Goal: Information Seeking & Learning: Learn about a topic

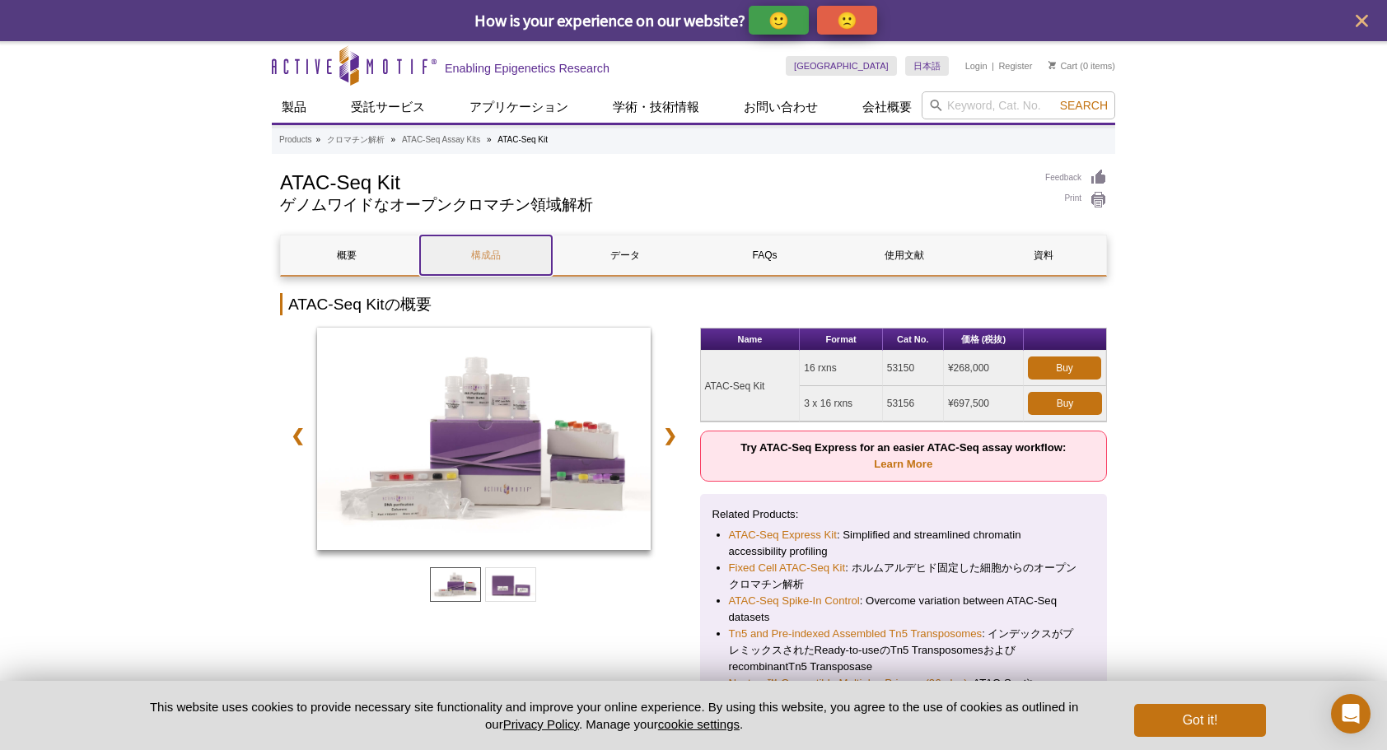
click at [504, 254] on link "構成品" at bounding box center [485, 256] width 131 height 40
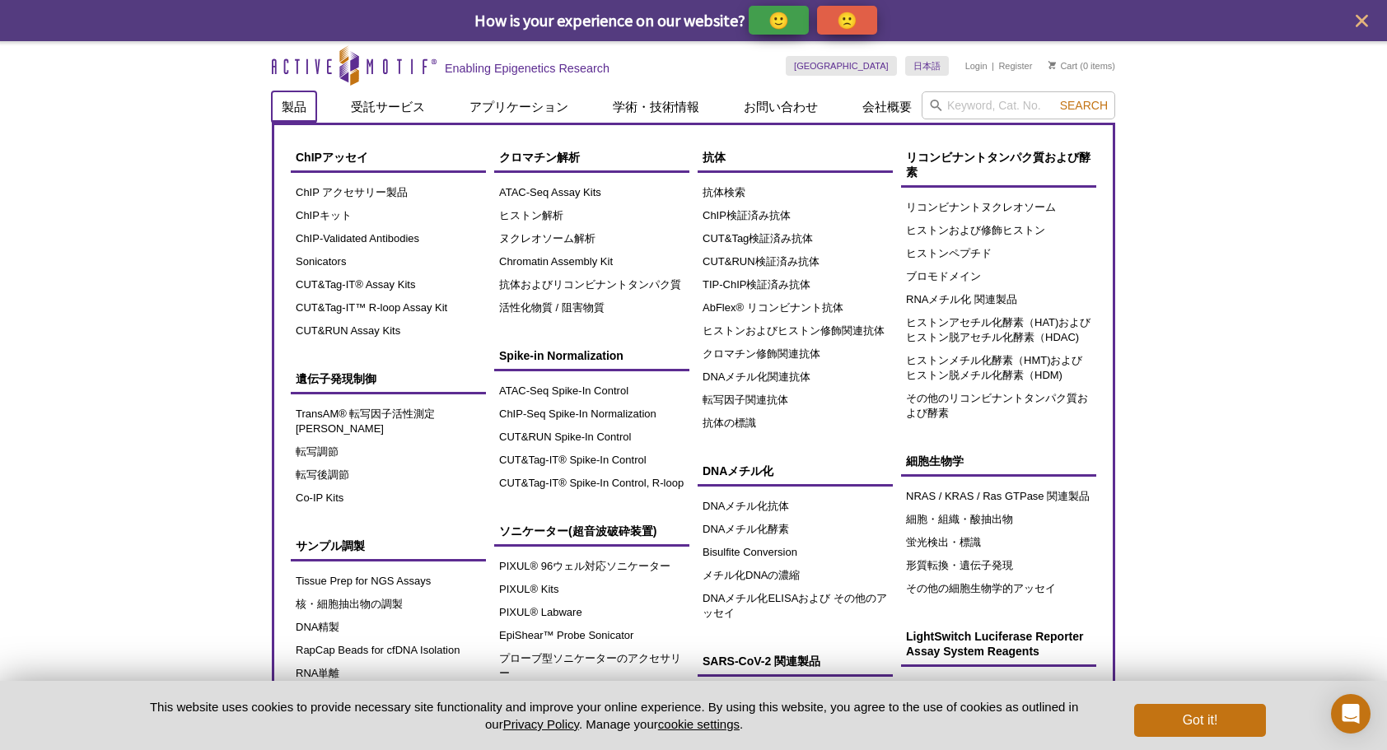
click at [279, 118] on link "製品" at bounding box center [294, 106] width 44 height 31
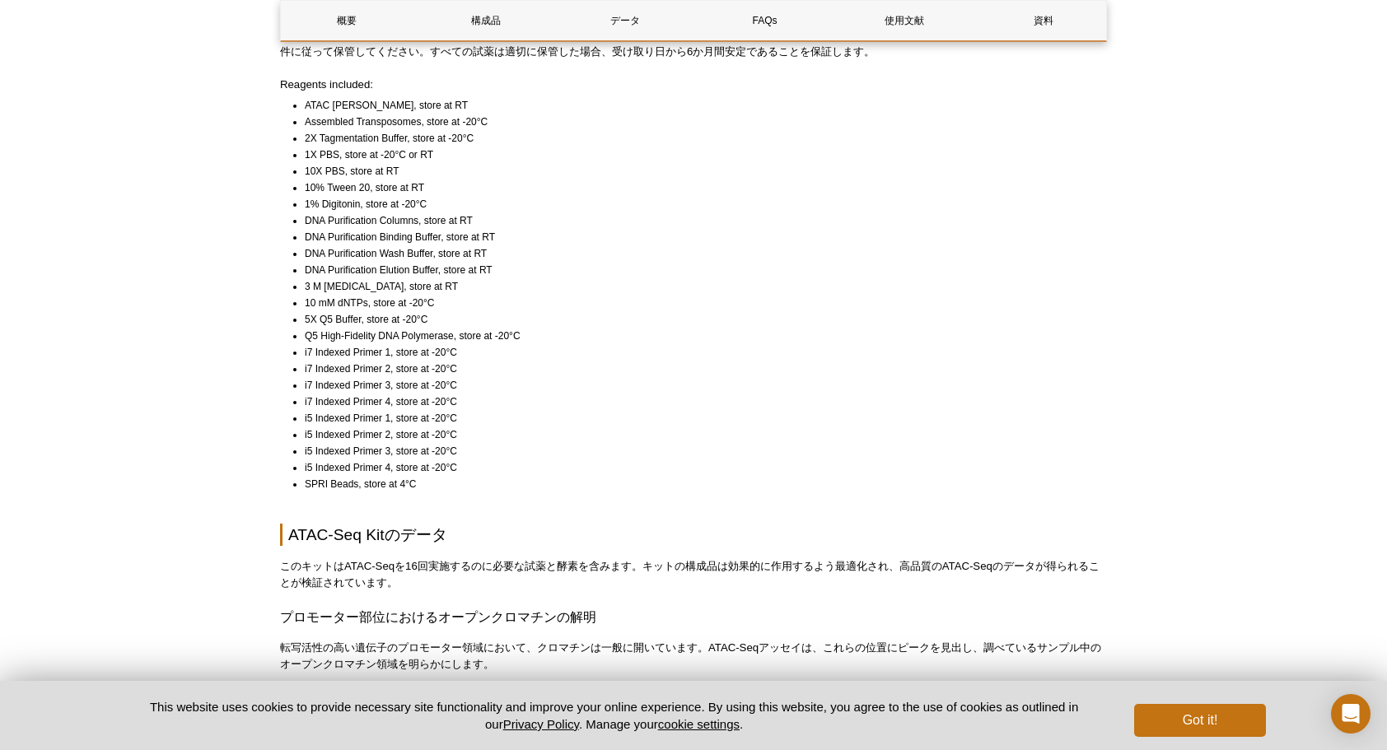
scroll to position [1198, 0]
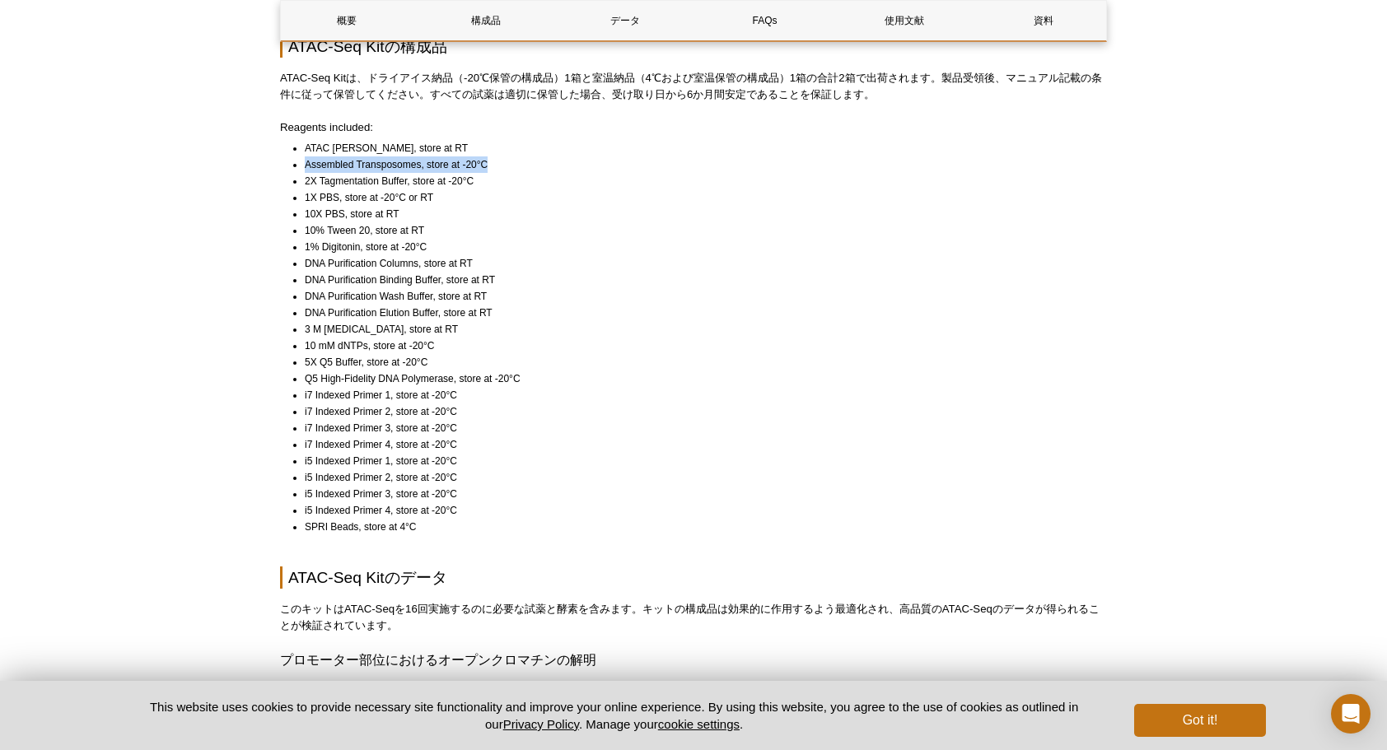
drag, startPoint x: 511, startPoint y: 157, endPoint x: 290, endPoint y: 168, distance: 221.0
click at [290, 168] on ul "ATAC Lysis Buffer, store at RT Assembled Transposomes, store at -20°C 2X Tagmen…" at bounding box center [686, 337] width 812 height 395
click at [305, 161] on li "Assembled Transposomes, store at -20°C" at bounding box center [698, 164] width 787 height 16
drag, startPoint x: 305, startPoint y: 163, endPoint x: 420, endPoint y: 164, distance: 115.3
click at [420, 164] on li "Assembled Transposomes, store at -20°C" at bounding box center [698, 164] width 787 height 16
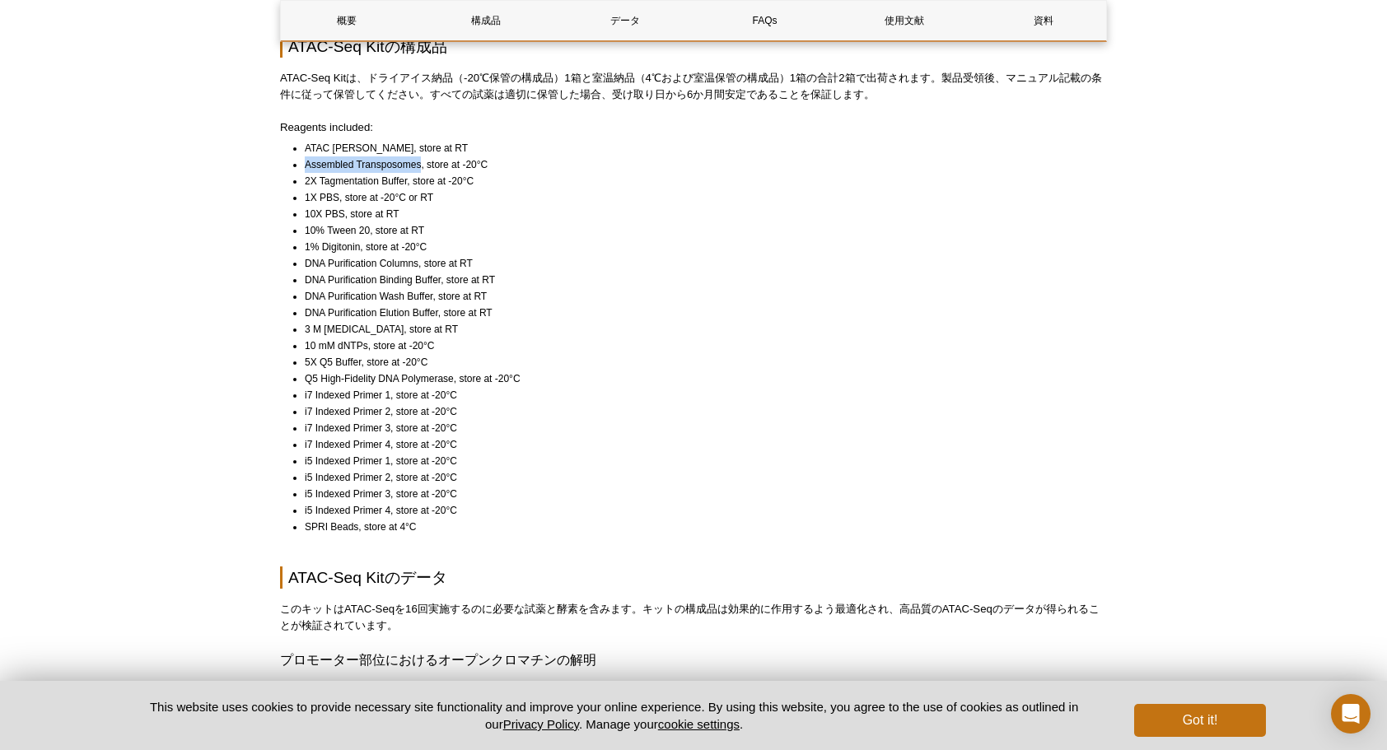
copy li "Assembled Transposomes"
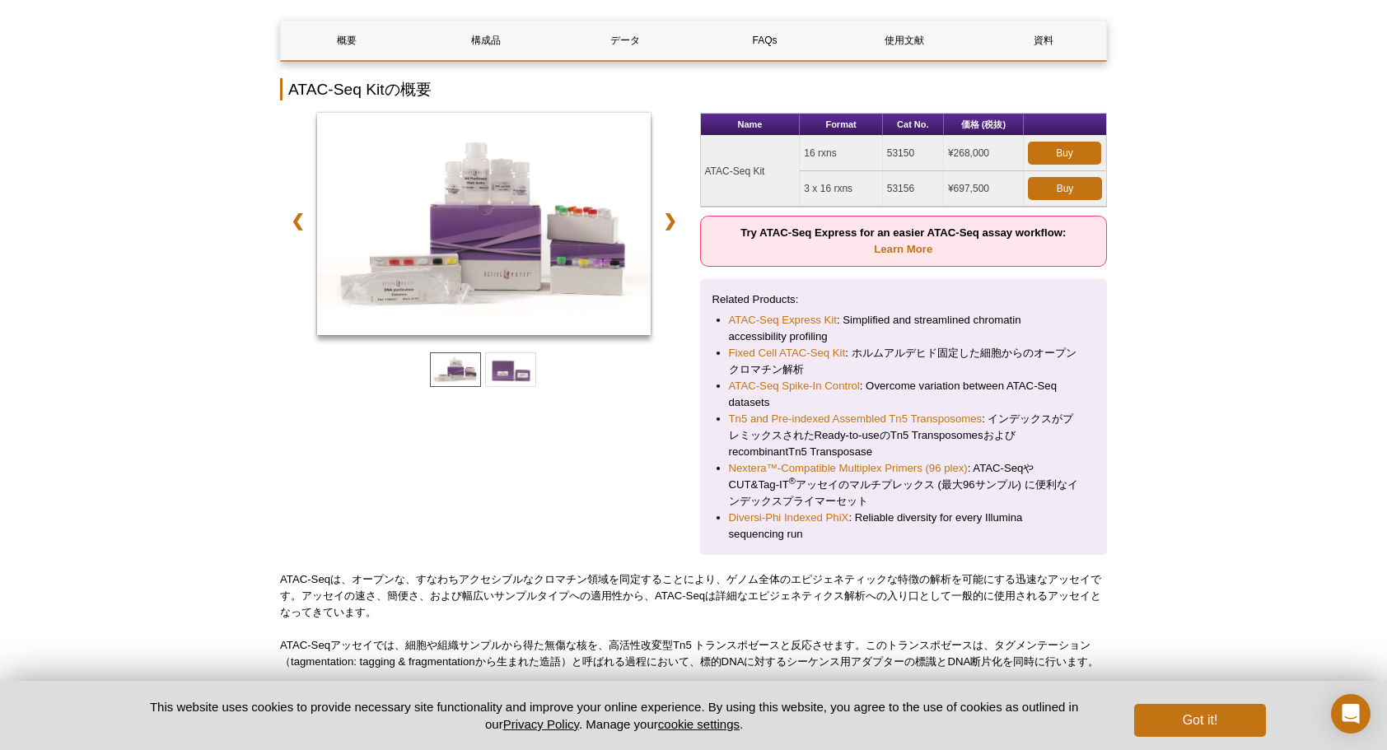
scroll to position [0, 0]
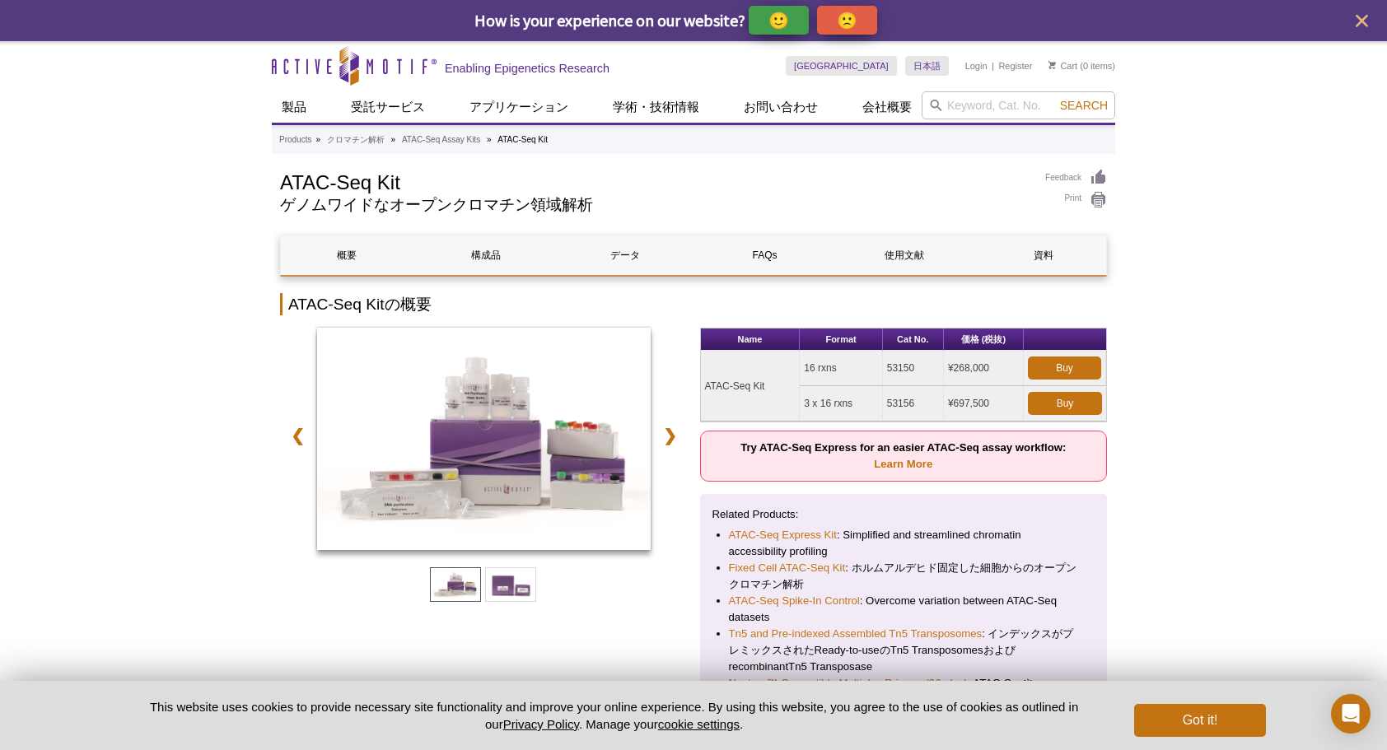
drag, startPoint x: 779, startPoint y: 384, endPoint x: 700, endPoint y: 384, distance: 79.1
click at [701, 384] on td "ATAC-Seq Kit" at bounding box center [751, 386] width 100 height 71
copy td "ATAC-Seq Kit"
click at [909, 367] on td "53150" at bounding box center [913, 368] width 61 height 35
drag, startPoint x: 918, startPoint y: 372, endPoint x: 887, endPoint y: 371, distance: 31.3
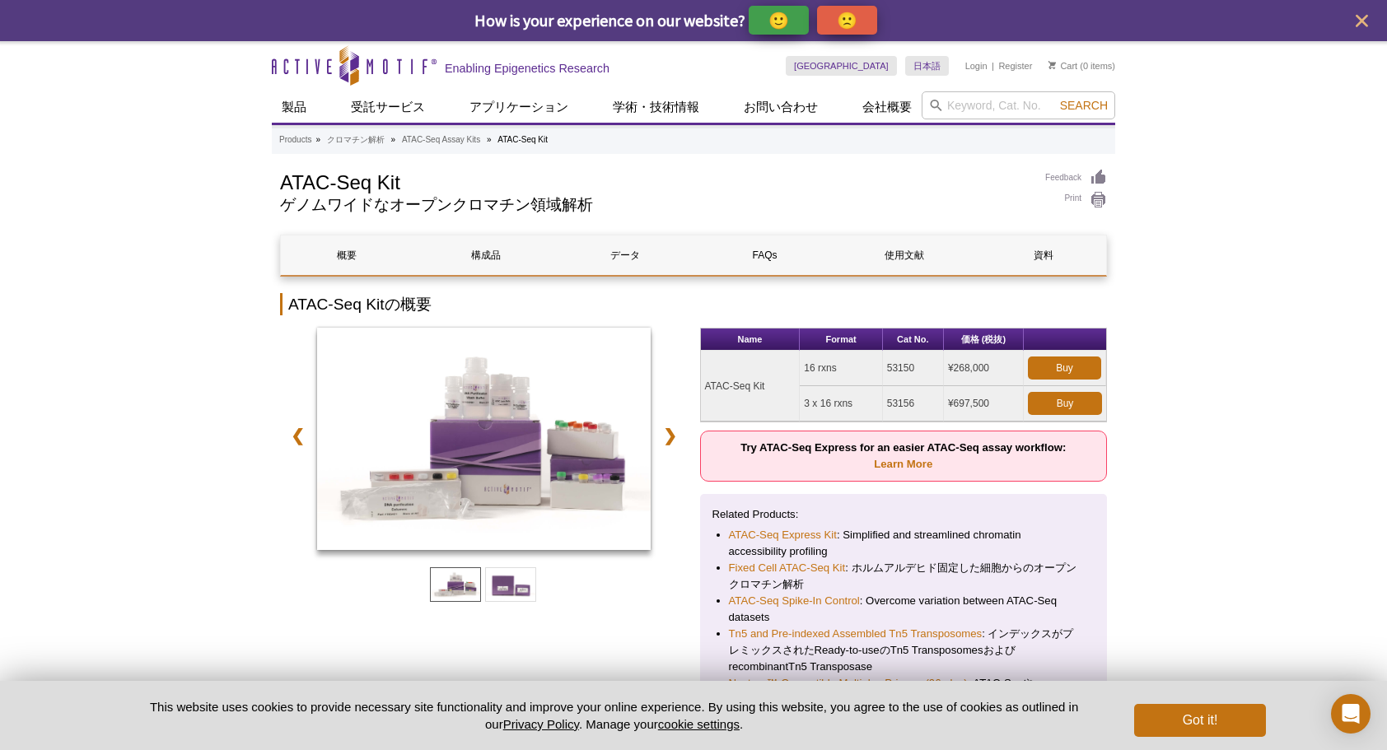
click at [887, 371] on td "53150" at bounding box center [913, 368] width 61 height 35
copy td "53150"
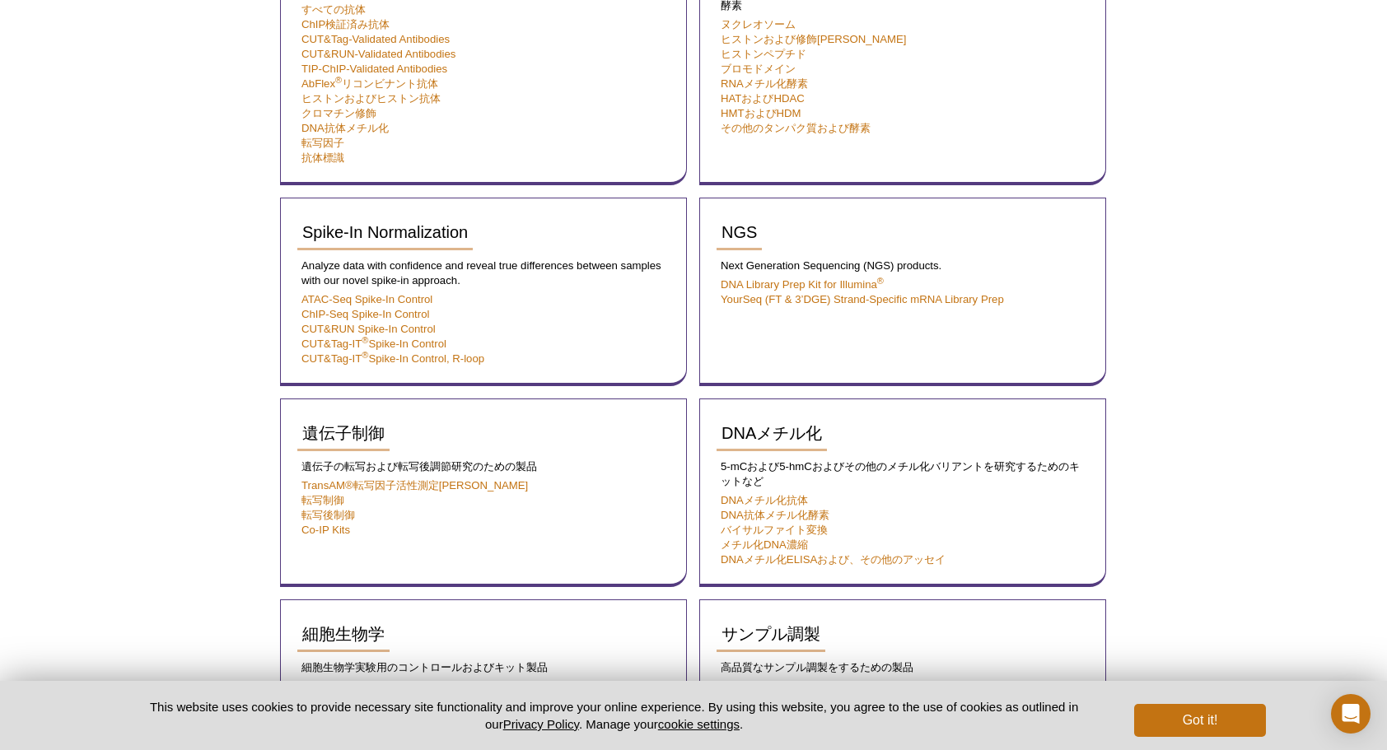
scroll to position [549, 0]
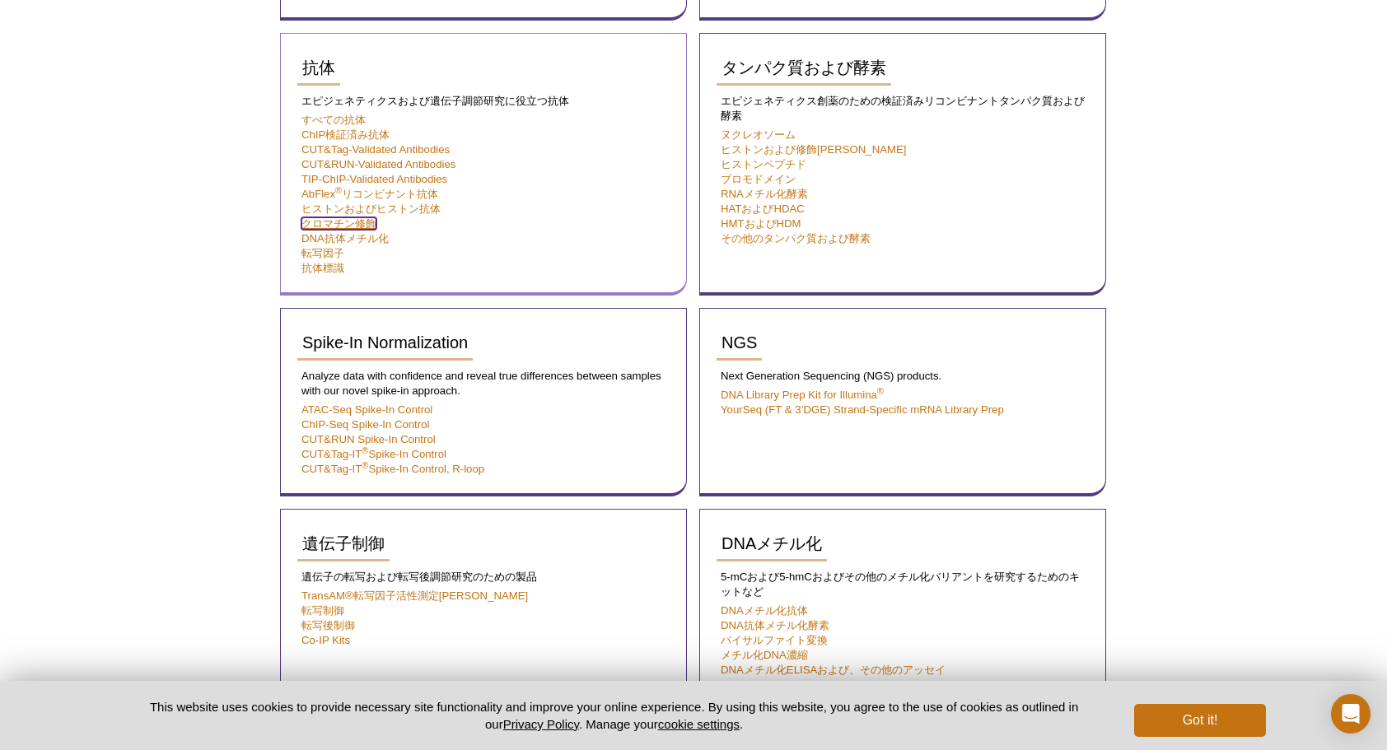
click at [357, 229] on link "クロマチン修飾" at bounding box center [338, 223] width 75 height 12
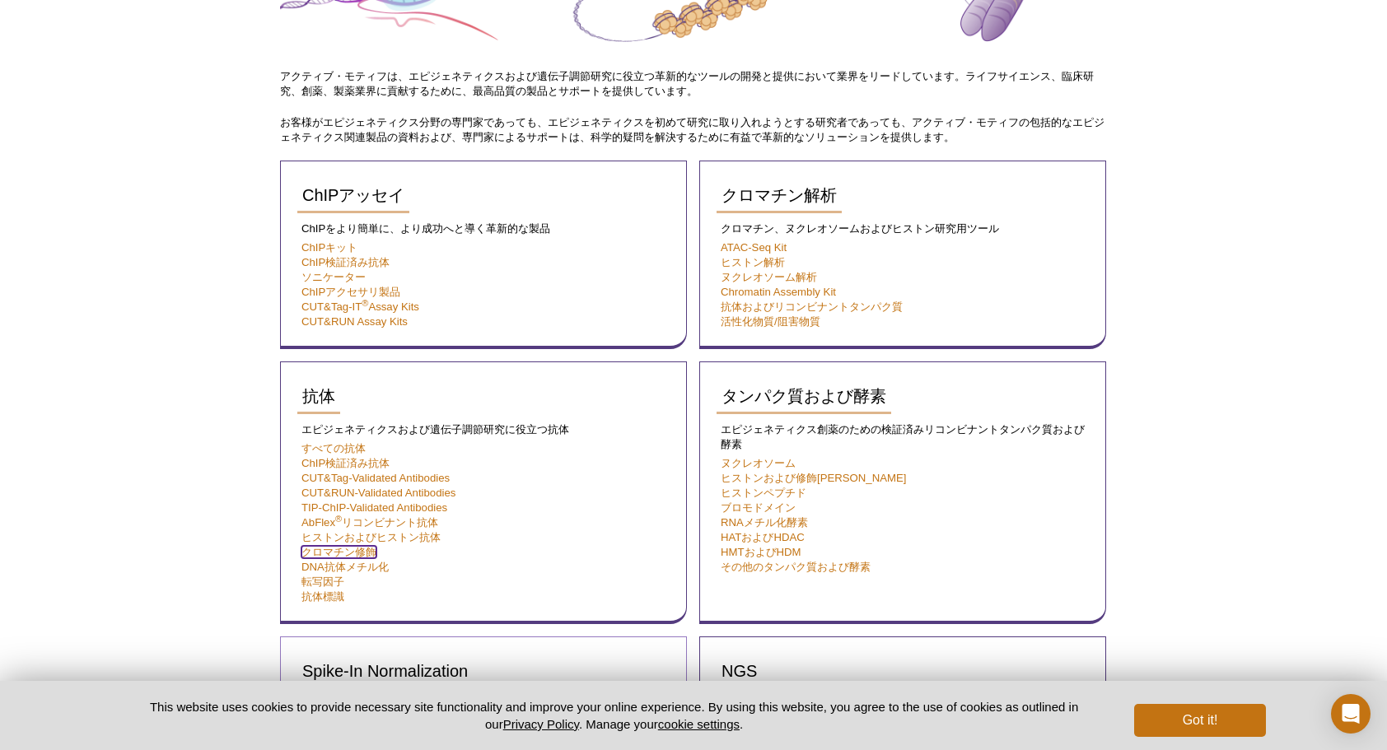
scroll to position [219, 0]
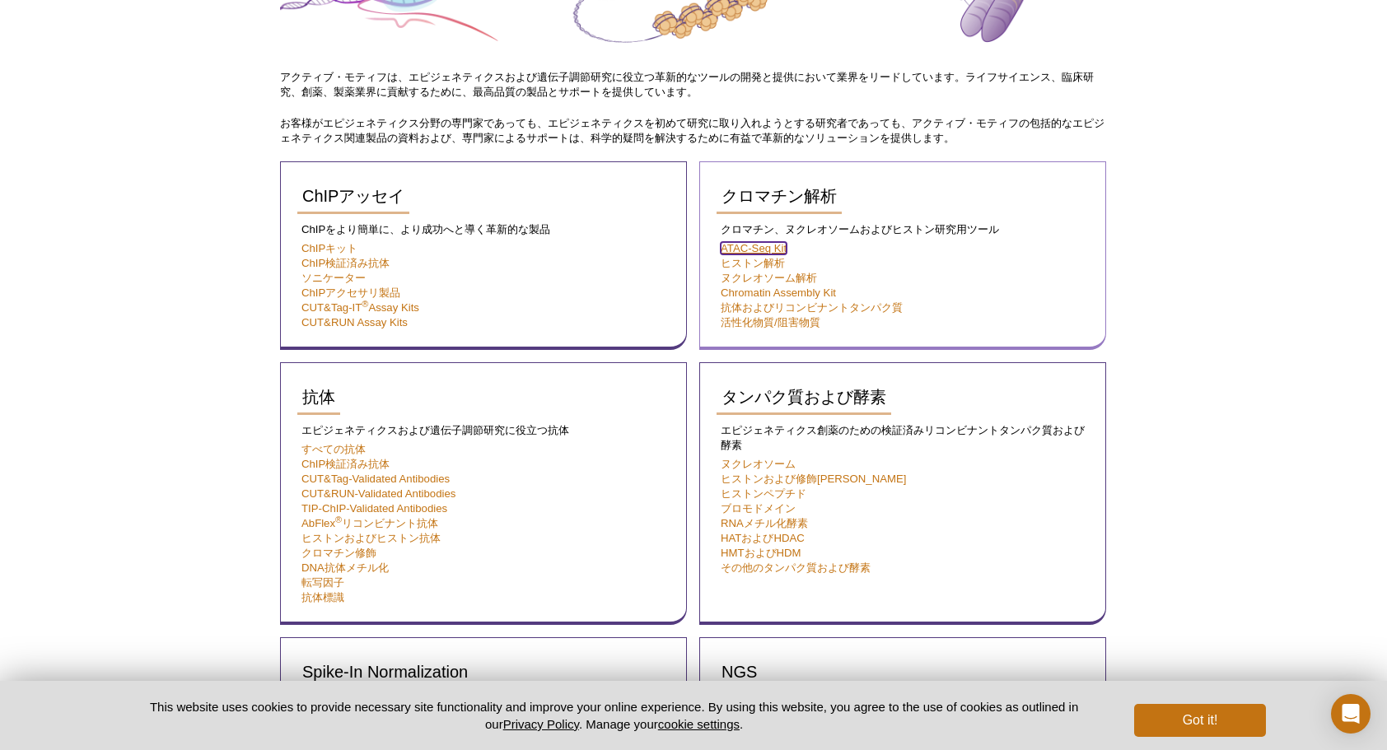
click at [728, 249] on link "ATAC-Seq Kit" at bounding box center [754, 248] width 66 height 12
click at [763, 245] on link "ATAC-Seq Kit" at bounding box center [754, 248] width 66 height 12
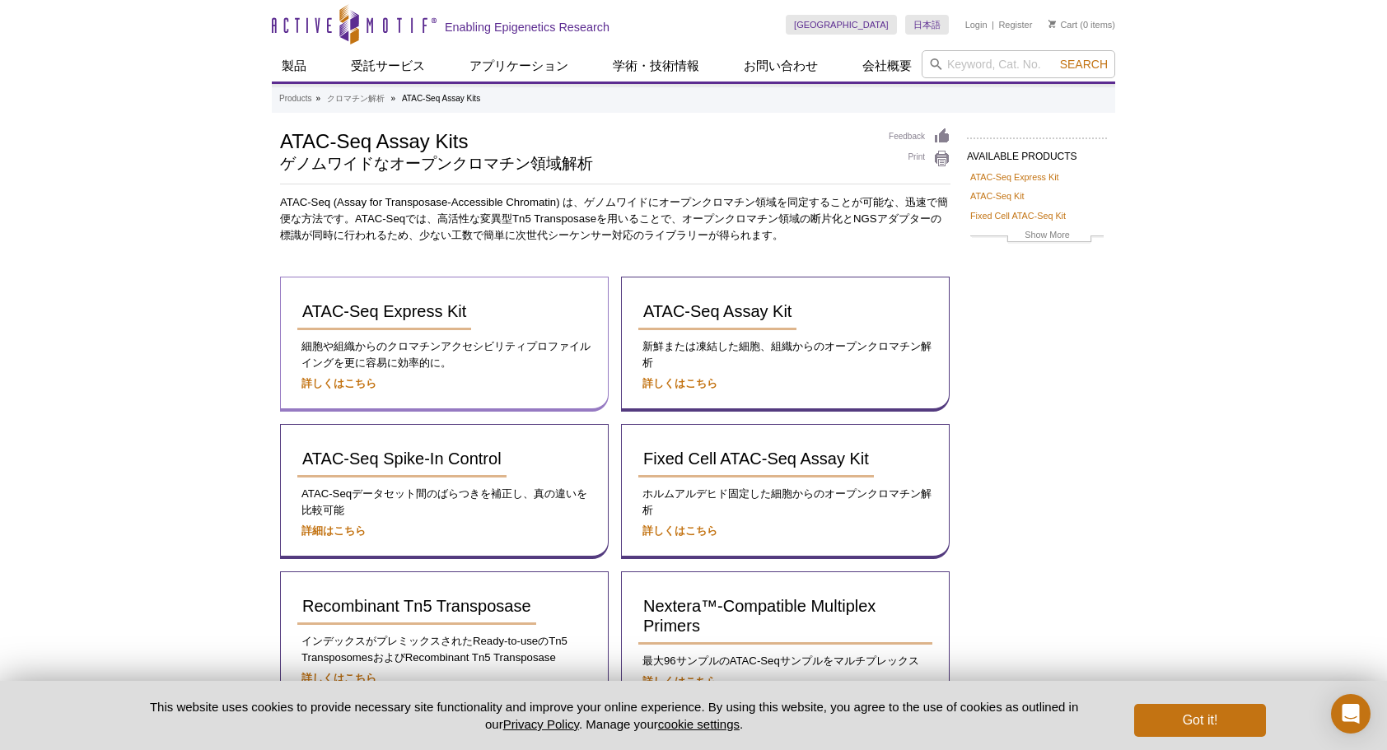
scroll to position [110, 0]
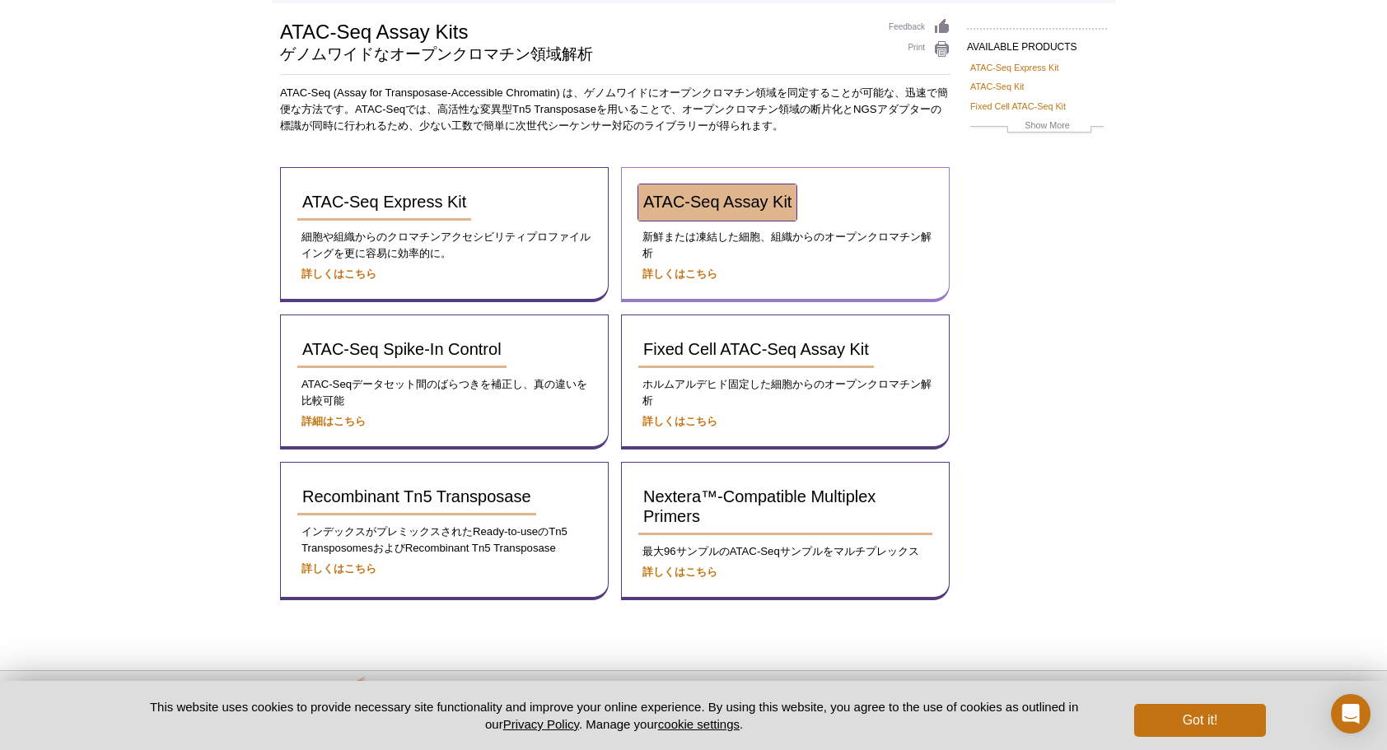
click at [668, 204] on span "ATAC-Seq Assay Kit" at bounding box center [717, 202] width 148 height 18
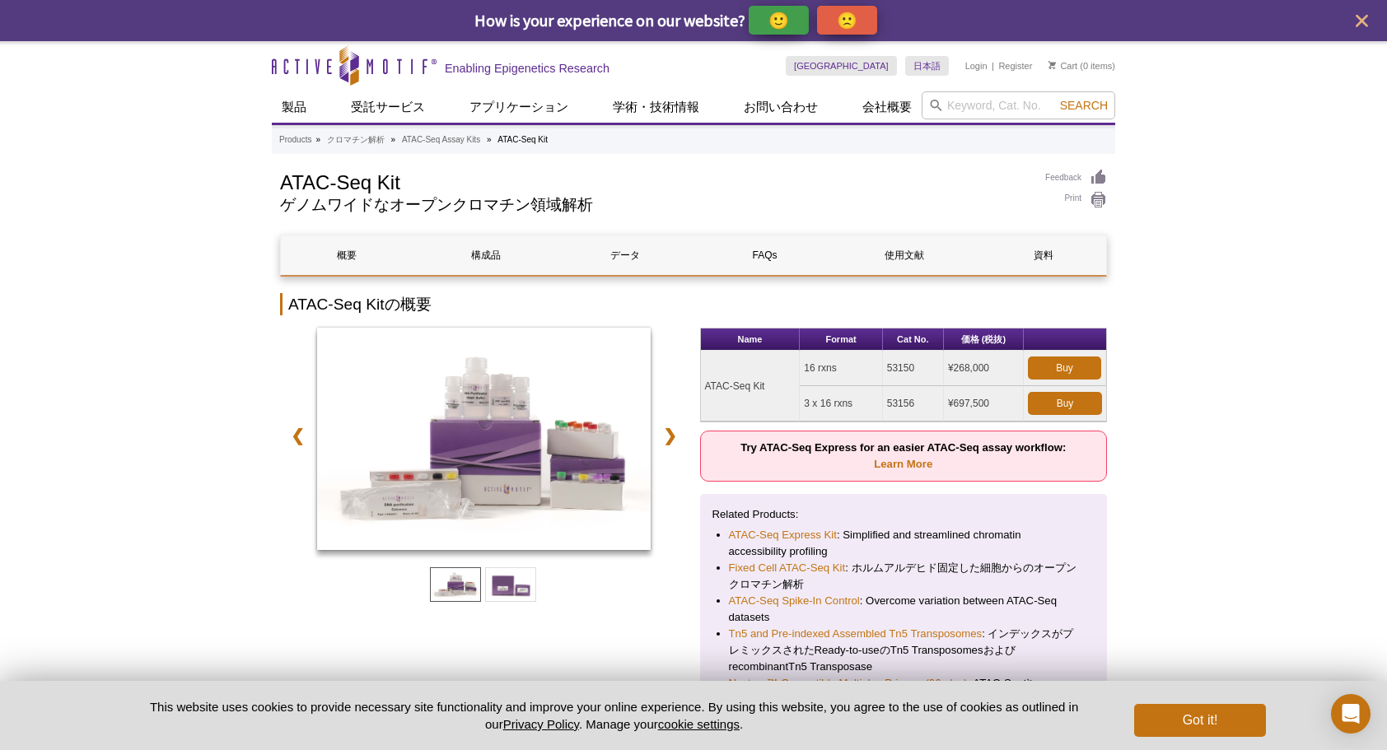
click at [683, 497] on div at bounding box center [484, 441] width 408 height 227
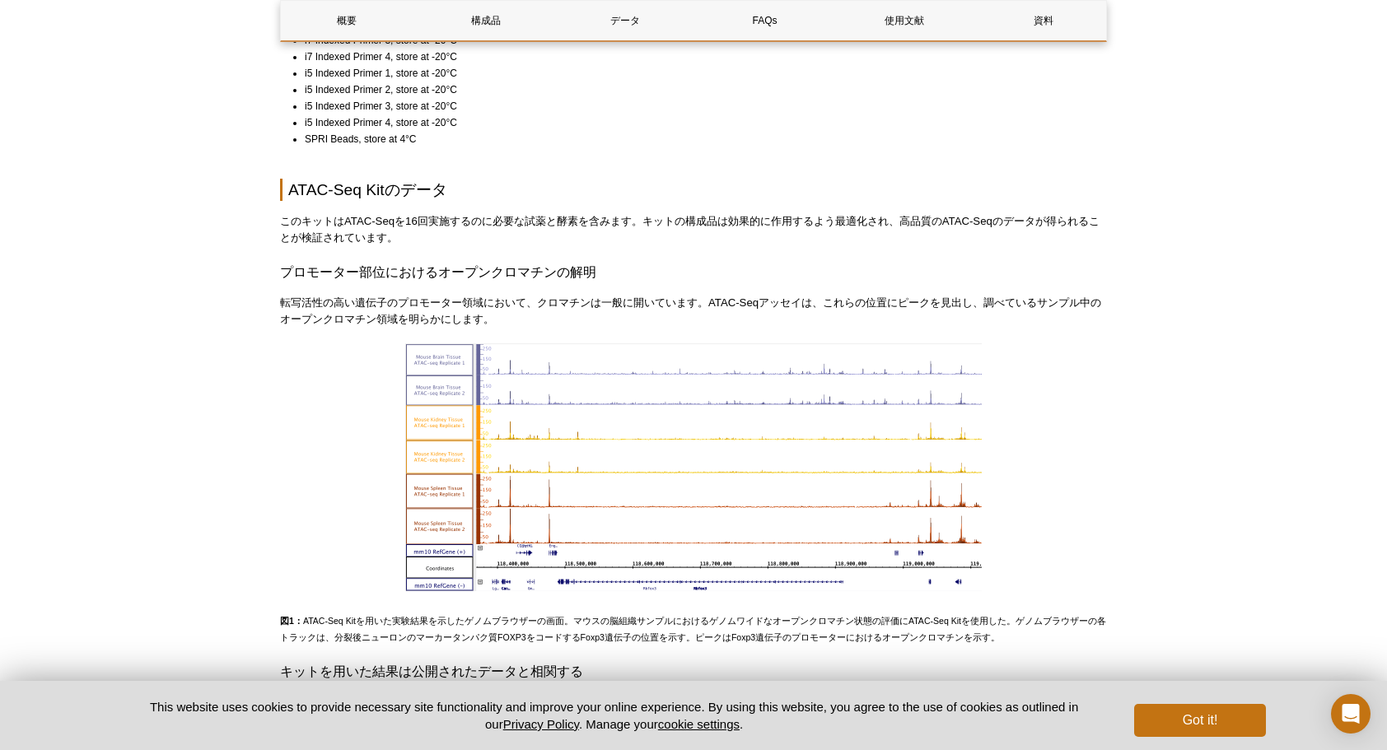
scroll to position [1647, 0]
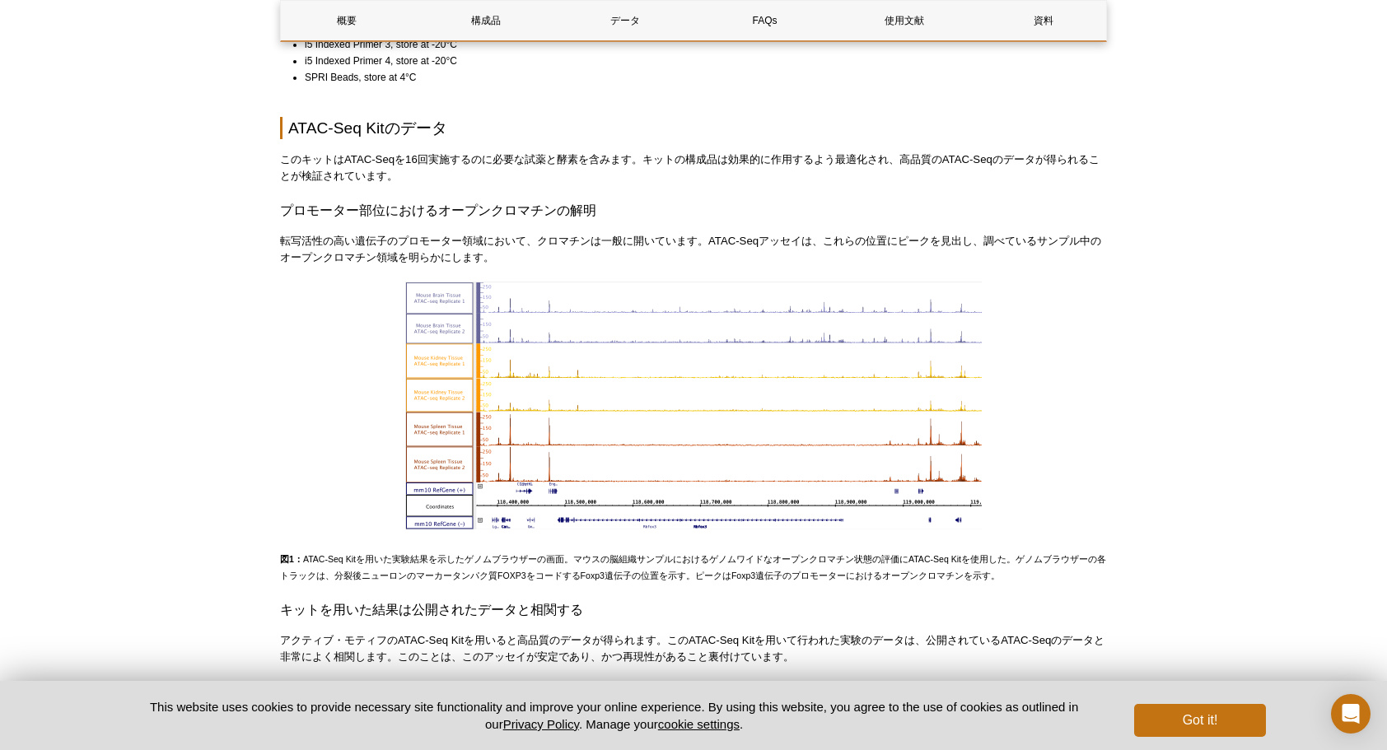
click at [982, 210] on h3 "プロモーター部位におけるオープンクロマチンの解明" at bounding box center [693, 211] width 827 height 20
